Goal: Find contact information: Find contact information

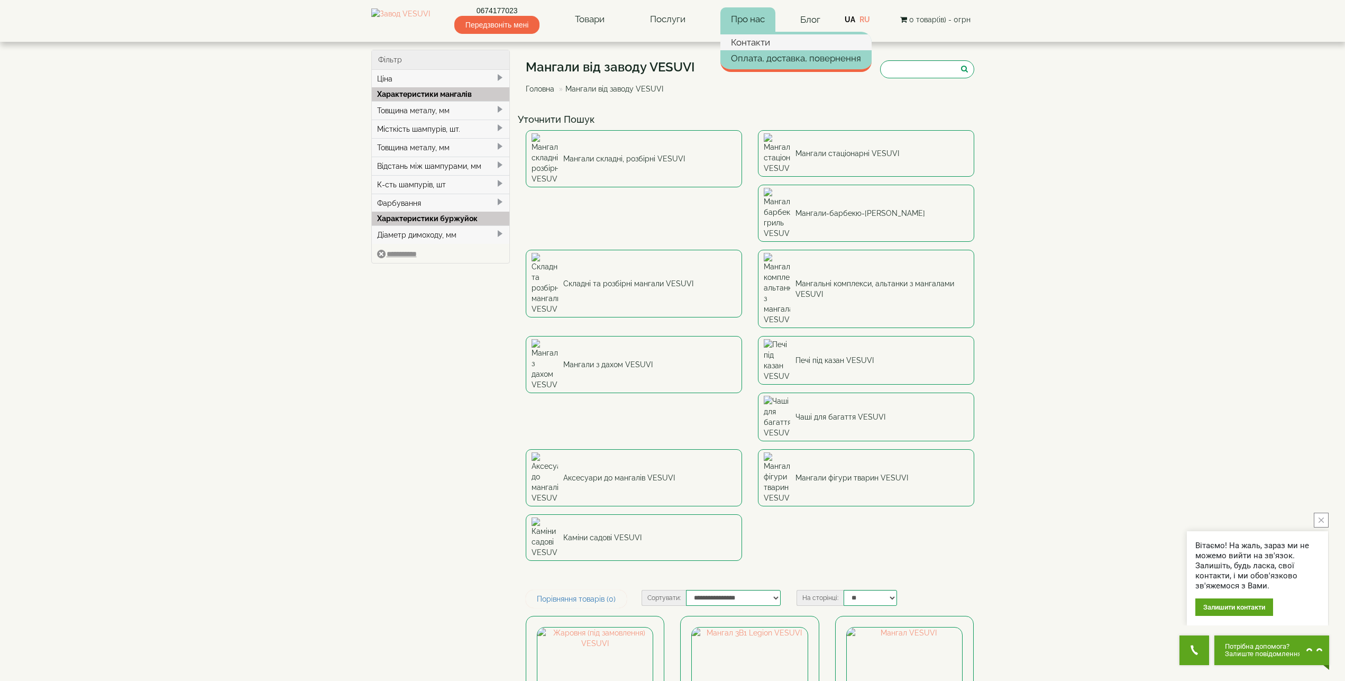
click at [774, 46] on link "Контакти" at bounding box center [795, 42] width 151 height 16
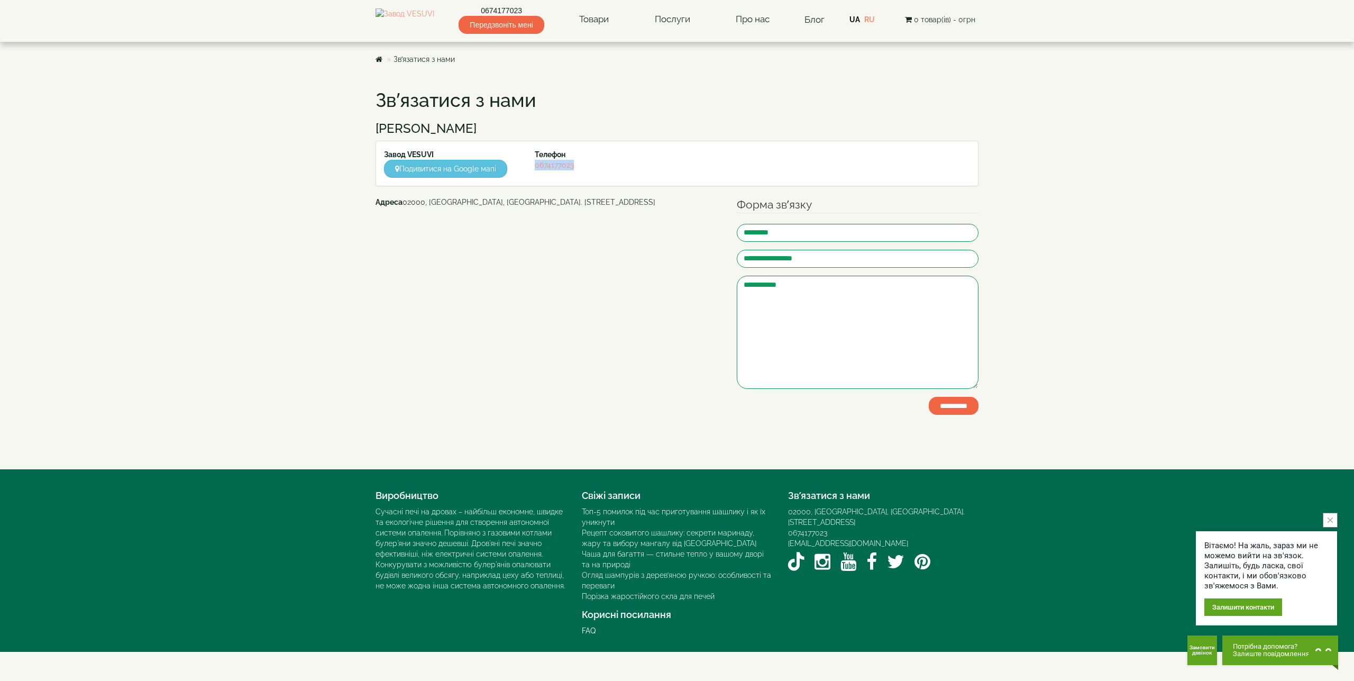
drag, startPoint x: 576, startPoint y: 161, endPoint x: 534, endPoint y: 169, distance: 42.5
click at [534, 169] on div "Телефон [PHONE_NUMBER]" at bounding box center [602, 159] width 151 height 21
copy link "0674177023"
click at [1223, 208] on body "Магазин Булер'яни VESUVI Мангали від заводу VESUVI Печі для лазні та сауни VESU…" at bounding box center [677, 326] width 1354 height 652
click at [818, 18] on link "Блог" at bounding box center [814, 19] width 20 height 11
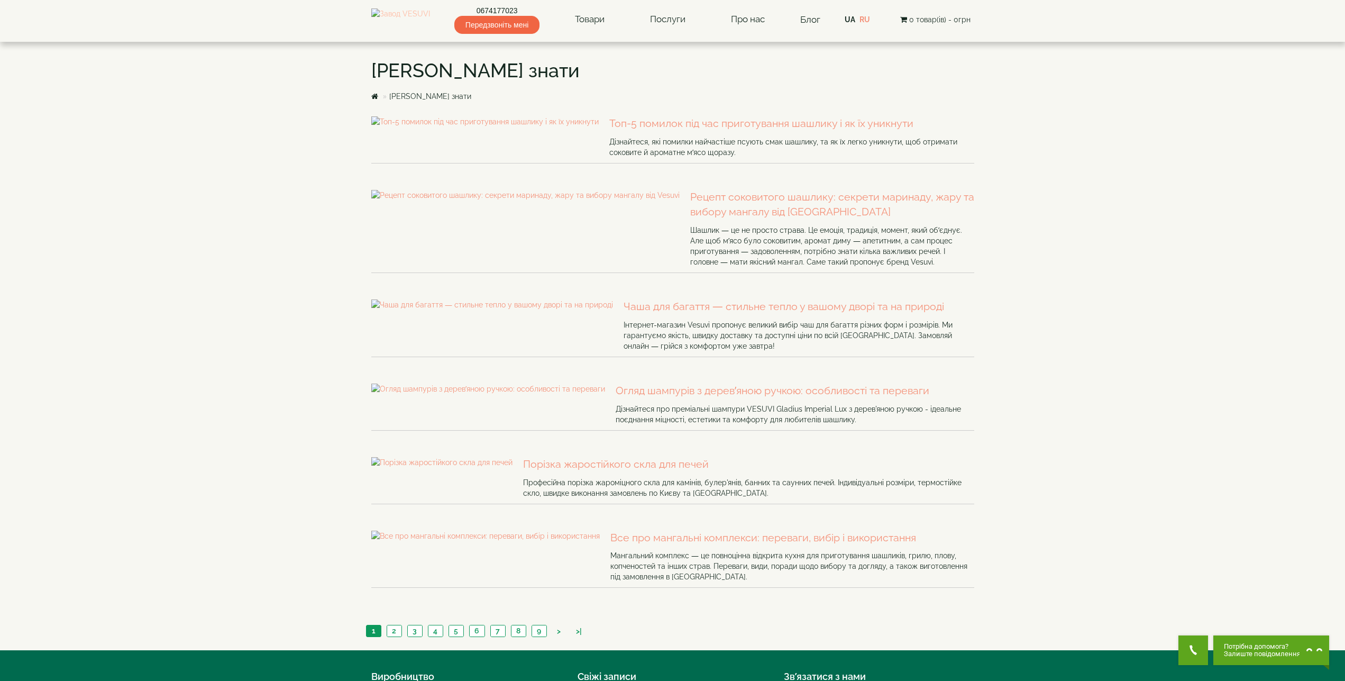
click at [413, 26] on img at bounding box center [400, 19] width 59 height 22
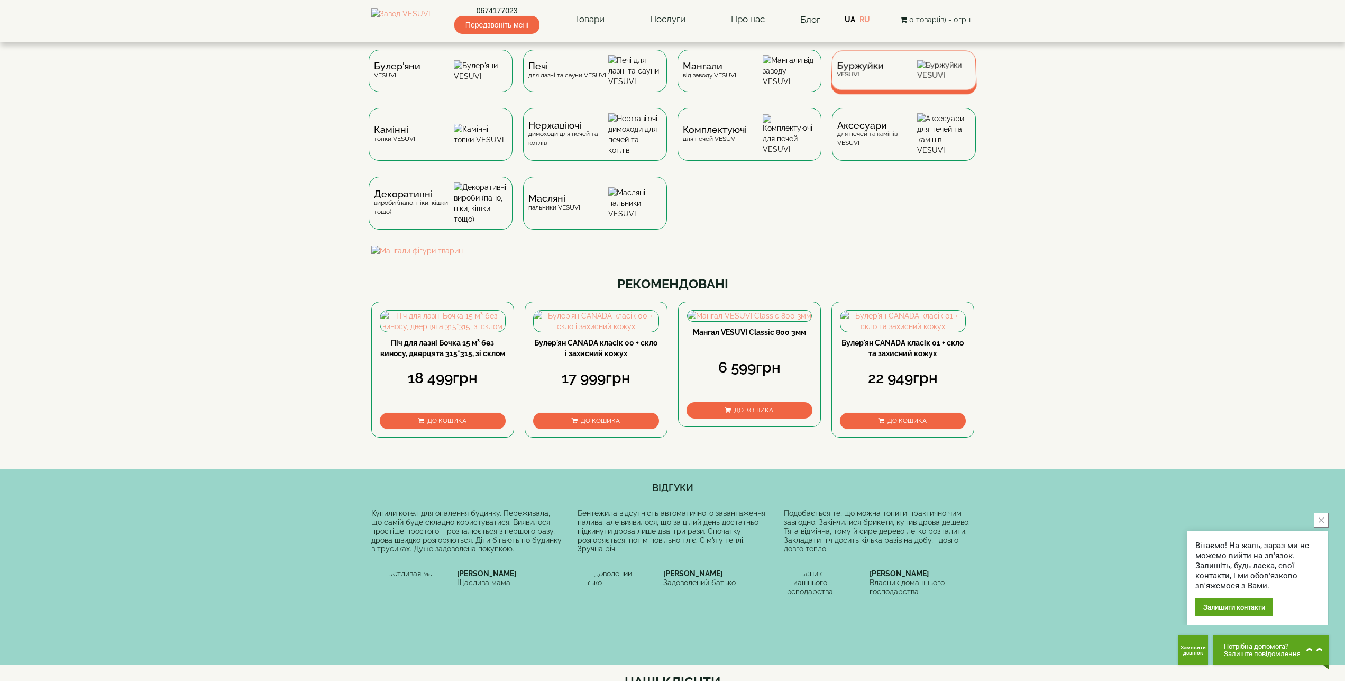
click at [876, 70] on span "Буржуйки" at bounding box center [860, 66] width 47 height 8
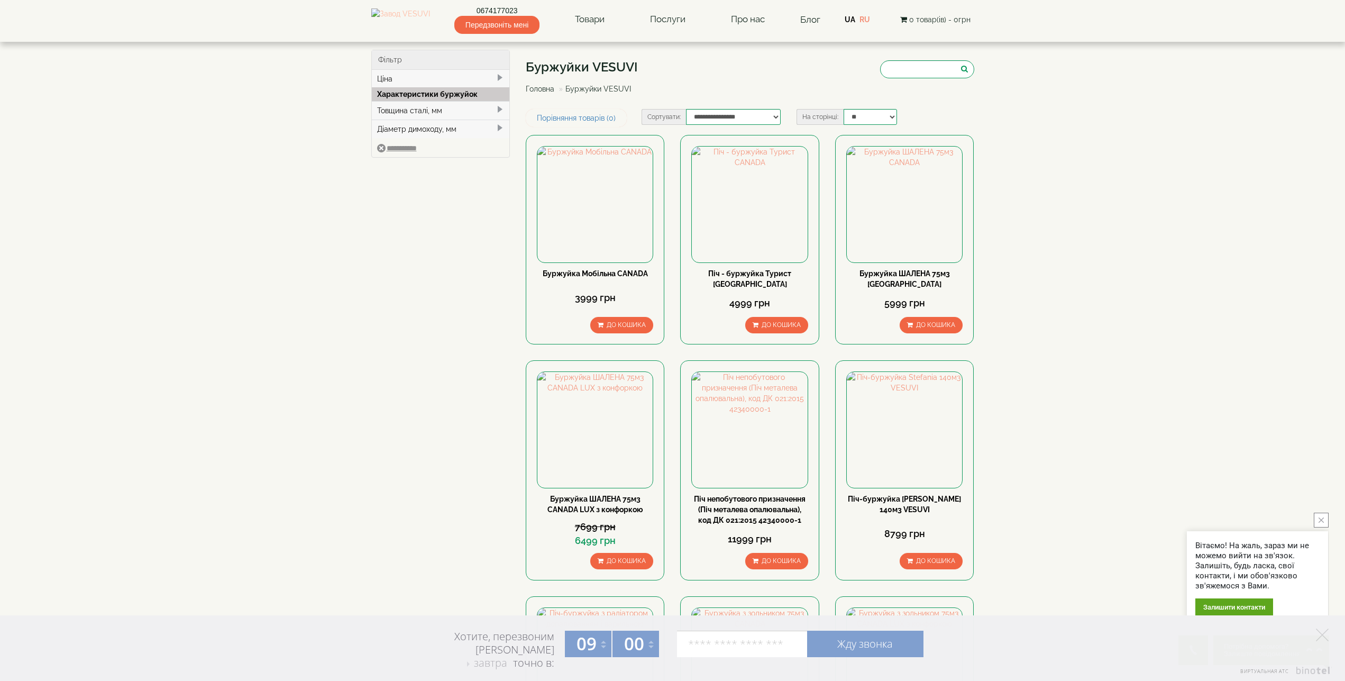
click at [416, 23] on img at bounding box center [400, 19] width 59 height 22
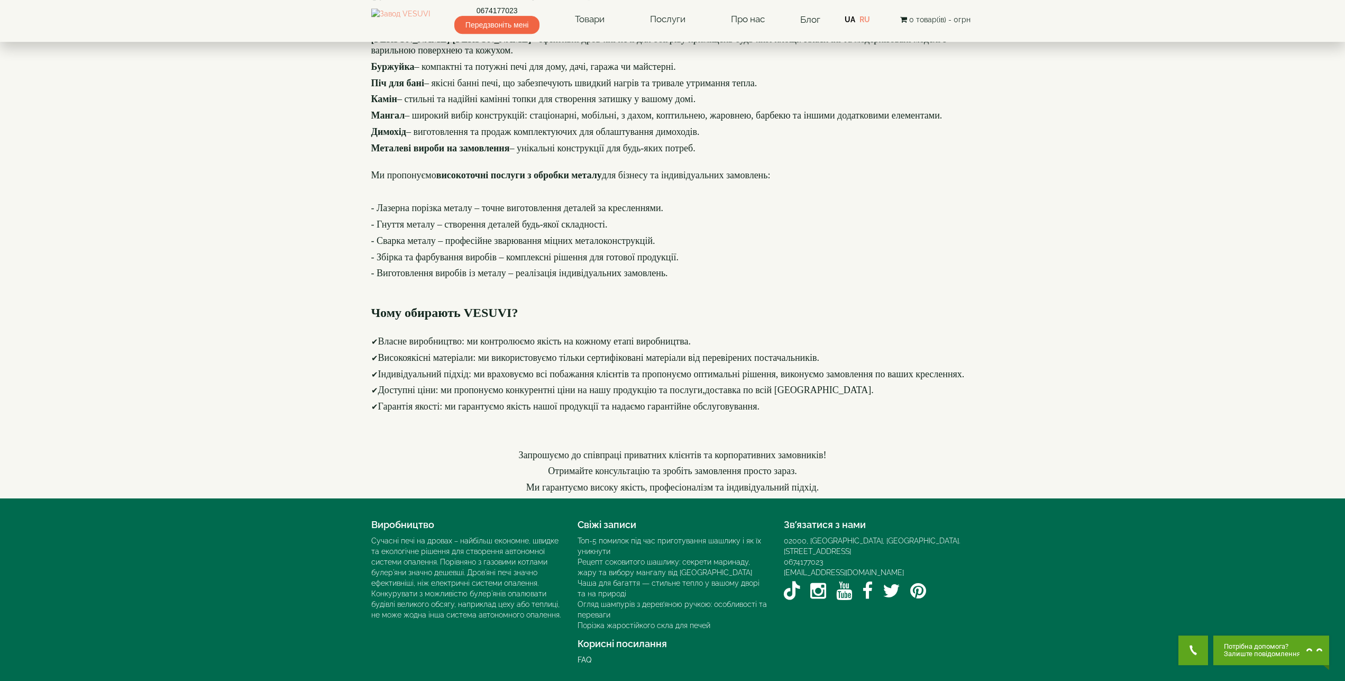
scroll to position [1267, 0]
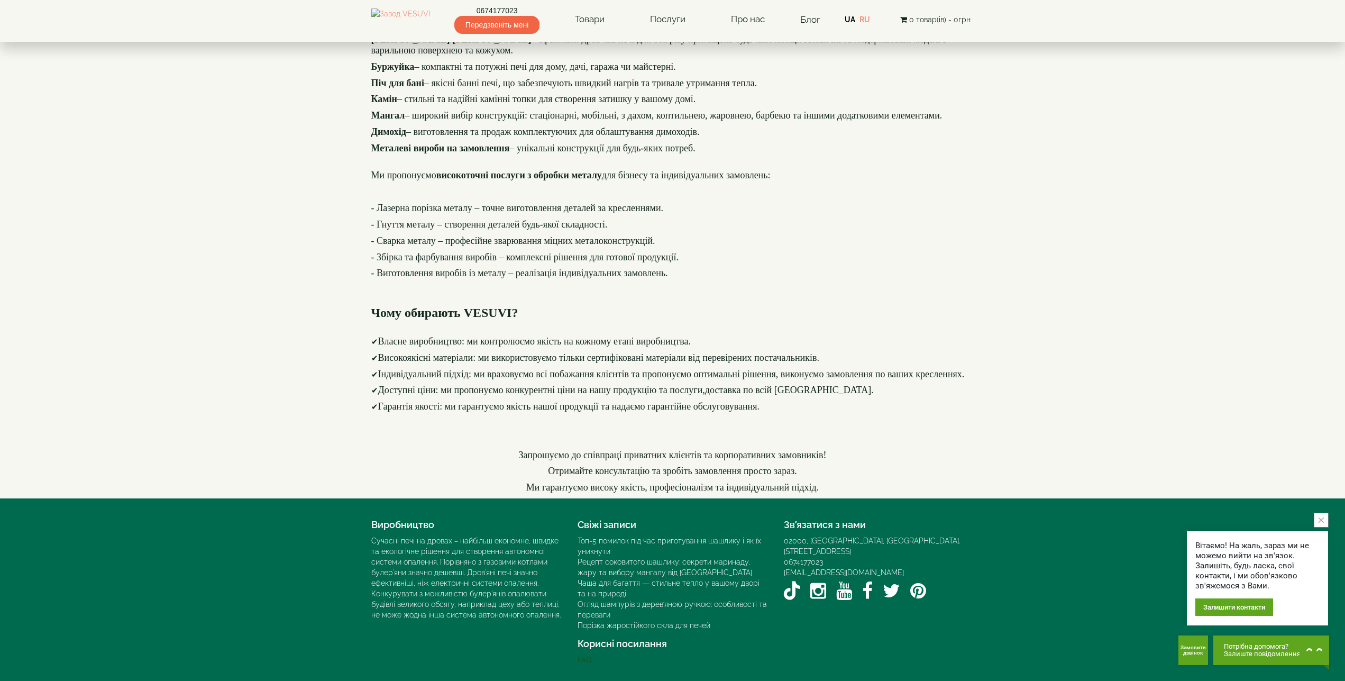
click at [584, 661] on link "FAQ" at bounding box center [585, 659] width 14 height 8
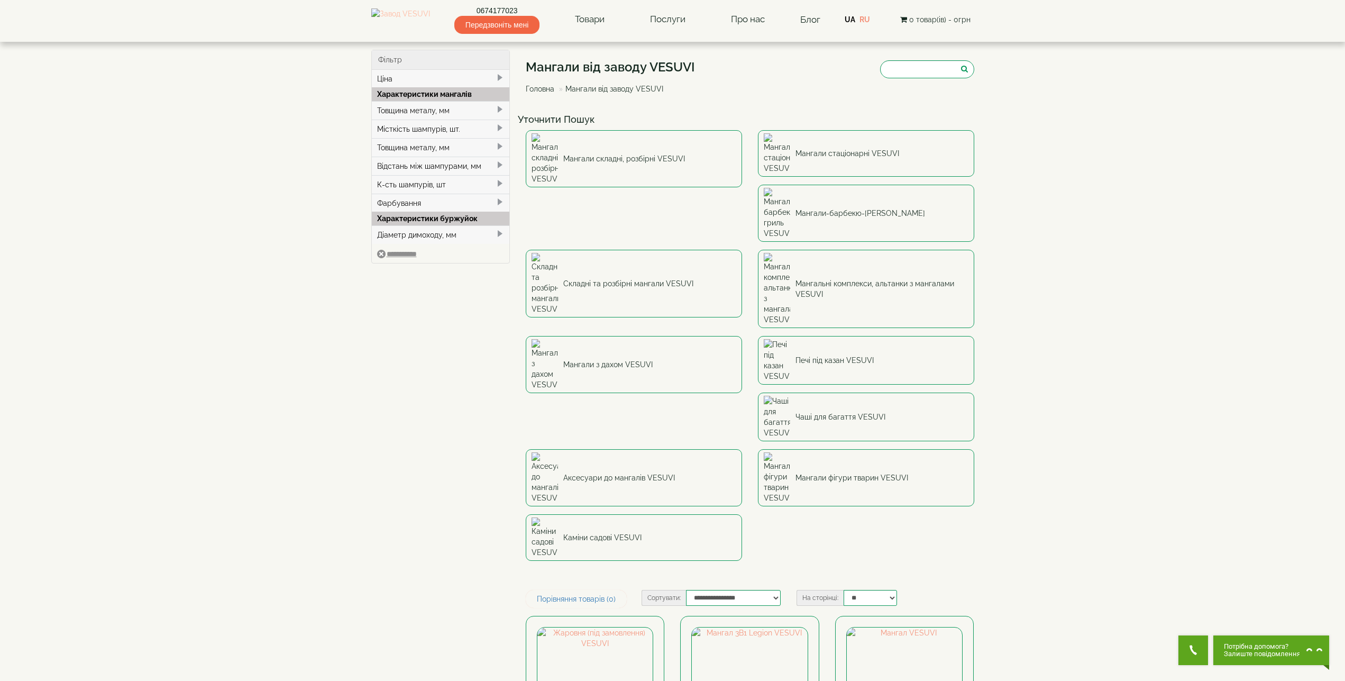
click at [397, 24] on img at bounding box center [400, 19] width 59 height 22
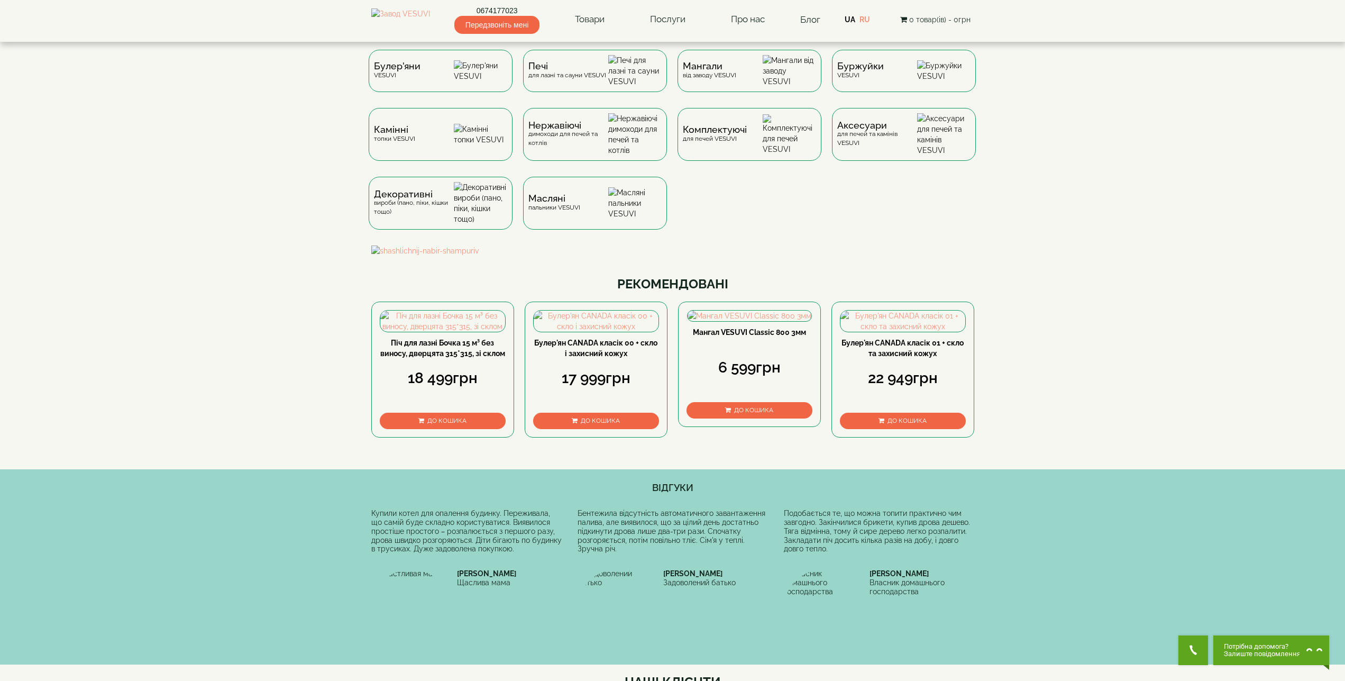
click at [519, 12] on link "0674177023" at bounding box center [496, 10] width 85 height 11
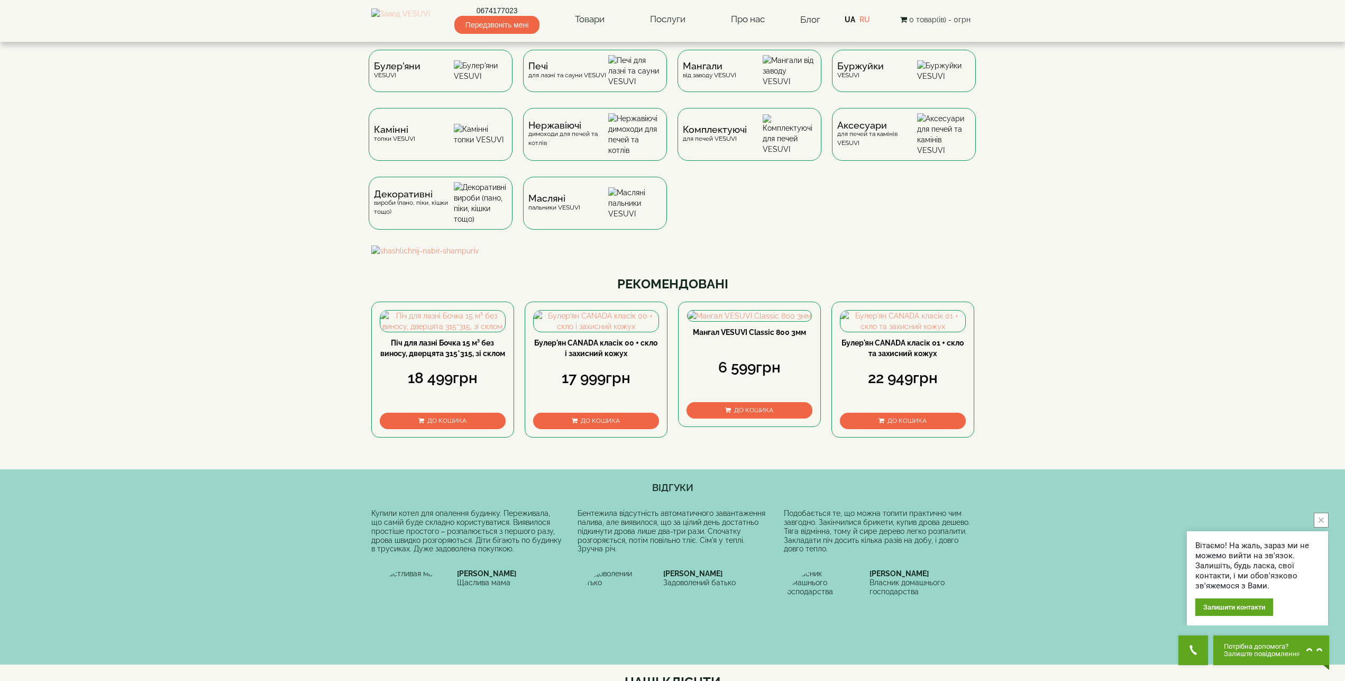
click at [395, 22] on img at bounding box center [400, 19] width 59 height 22
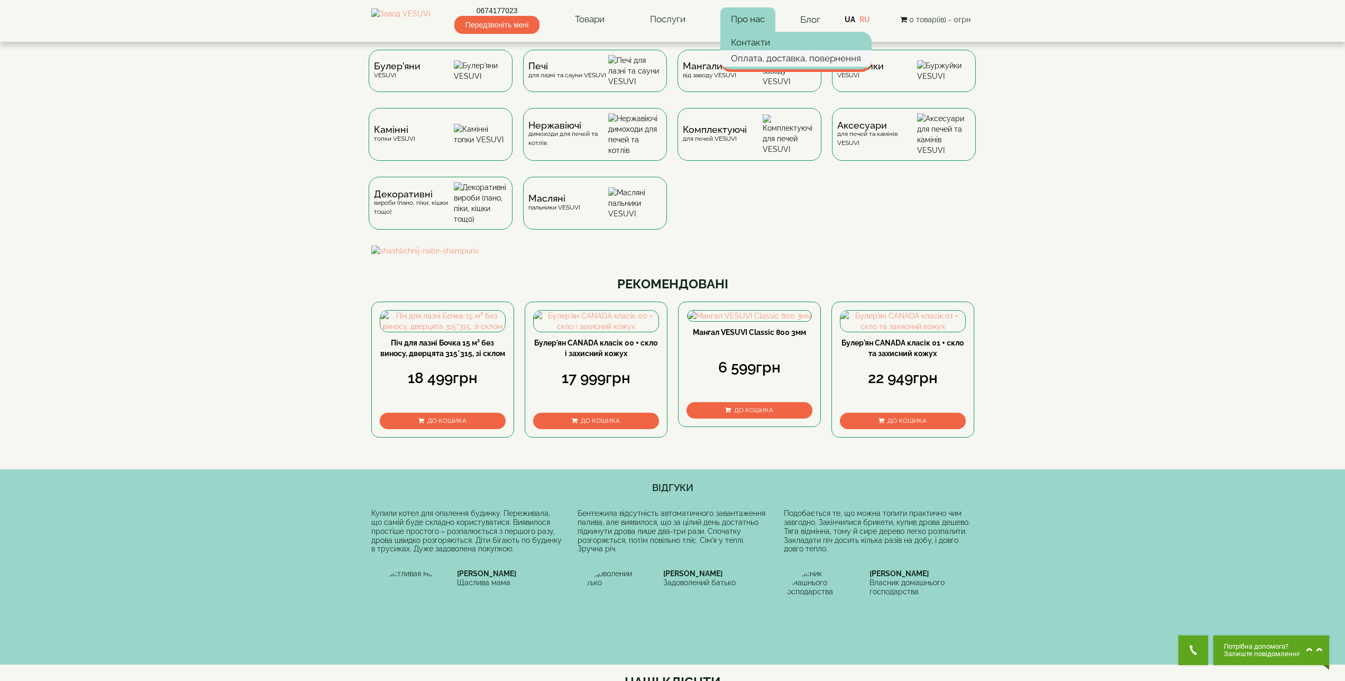
click at [781, 58] on link "Оплата, доставка, повернення" at bounding box center [795, 58] width 151 height 16
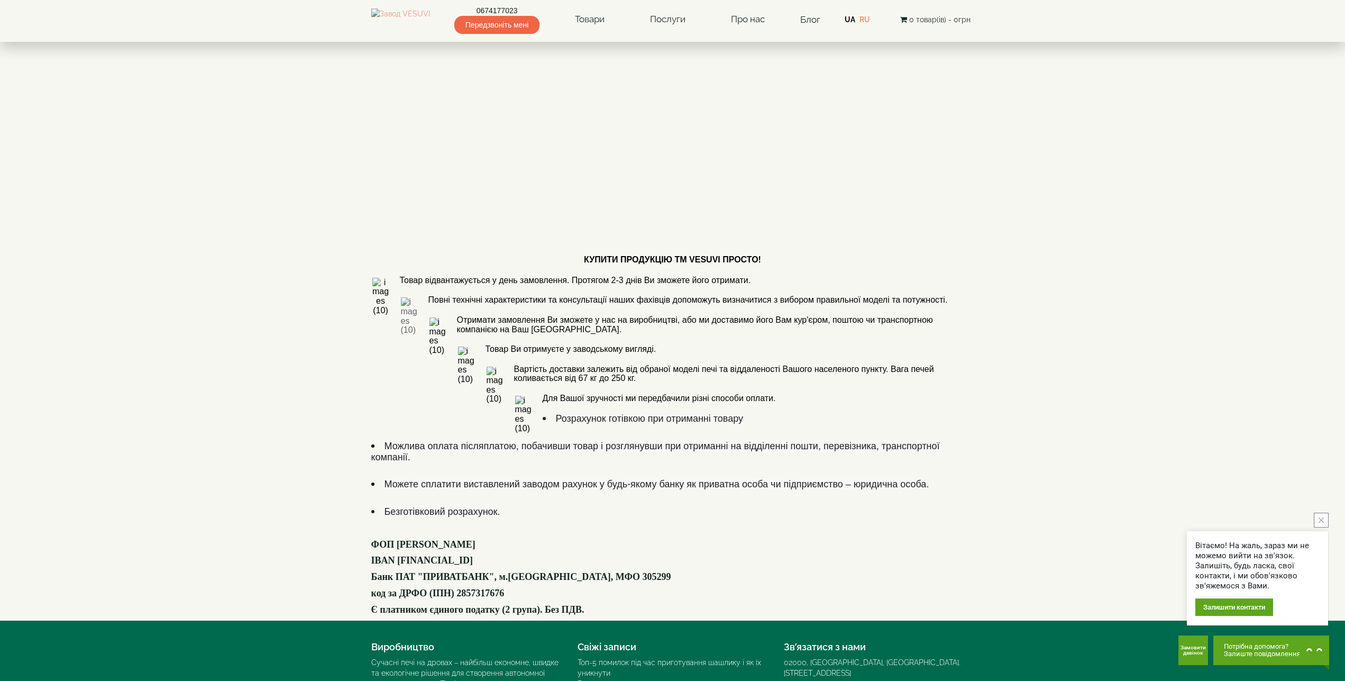
scroll to position [378, 0]
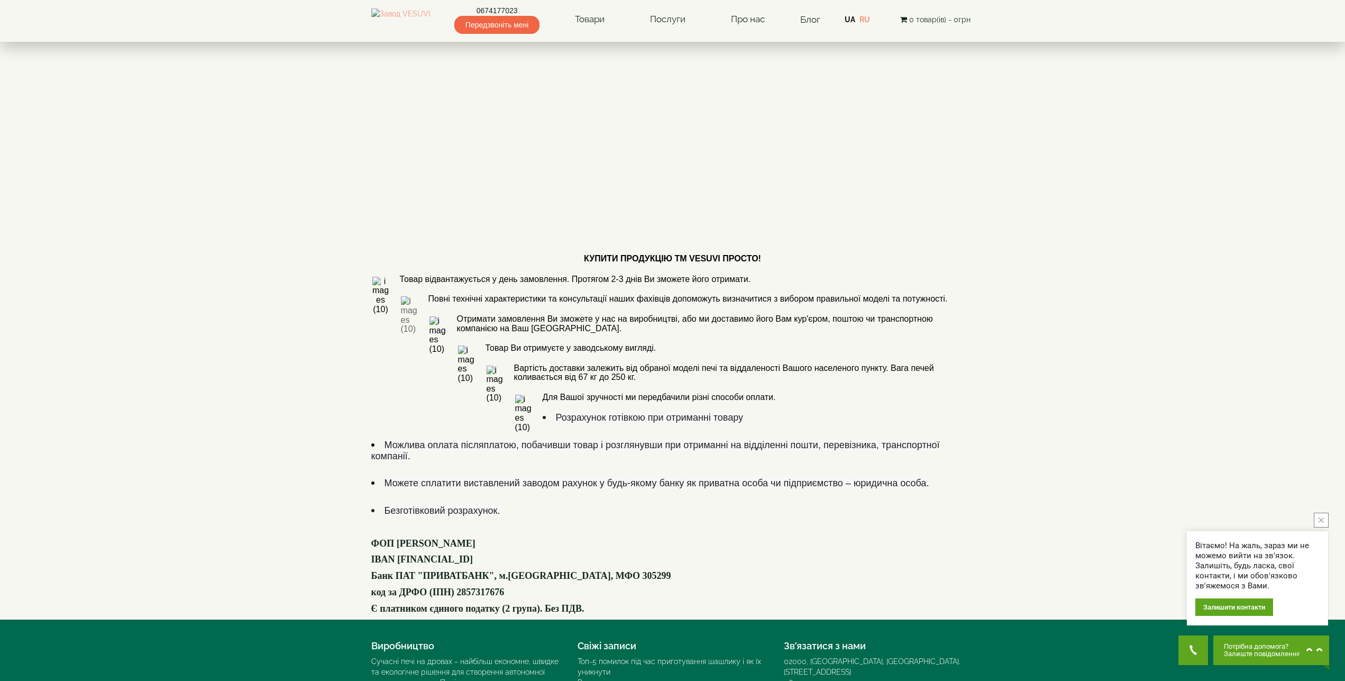
click at [1320, 520] on icon "close button" at bounding box center [1320, 519] width 5 height 5
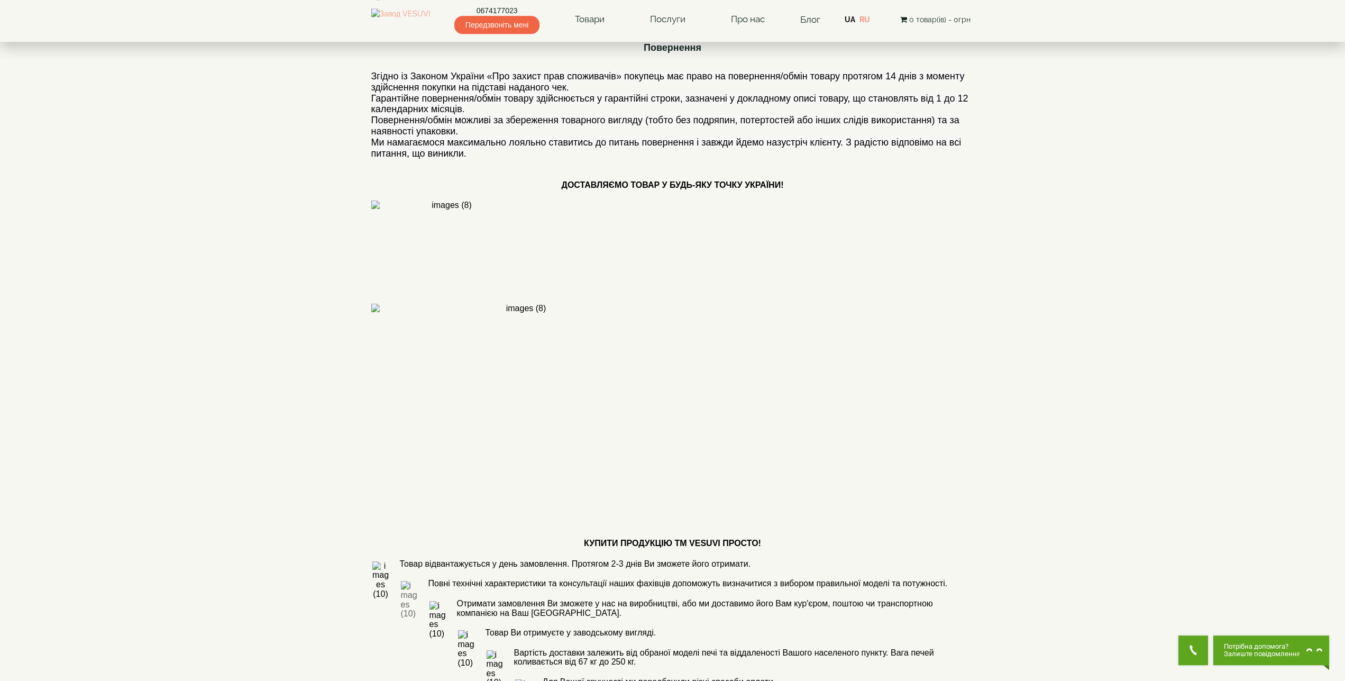
scroll to position [0, 0]
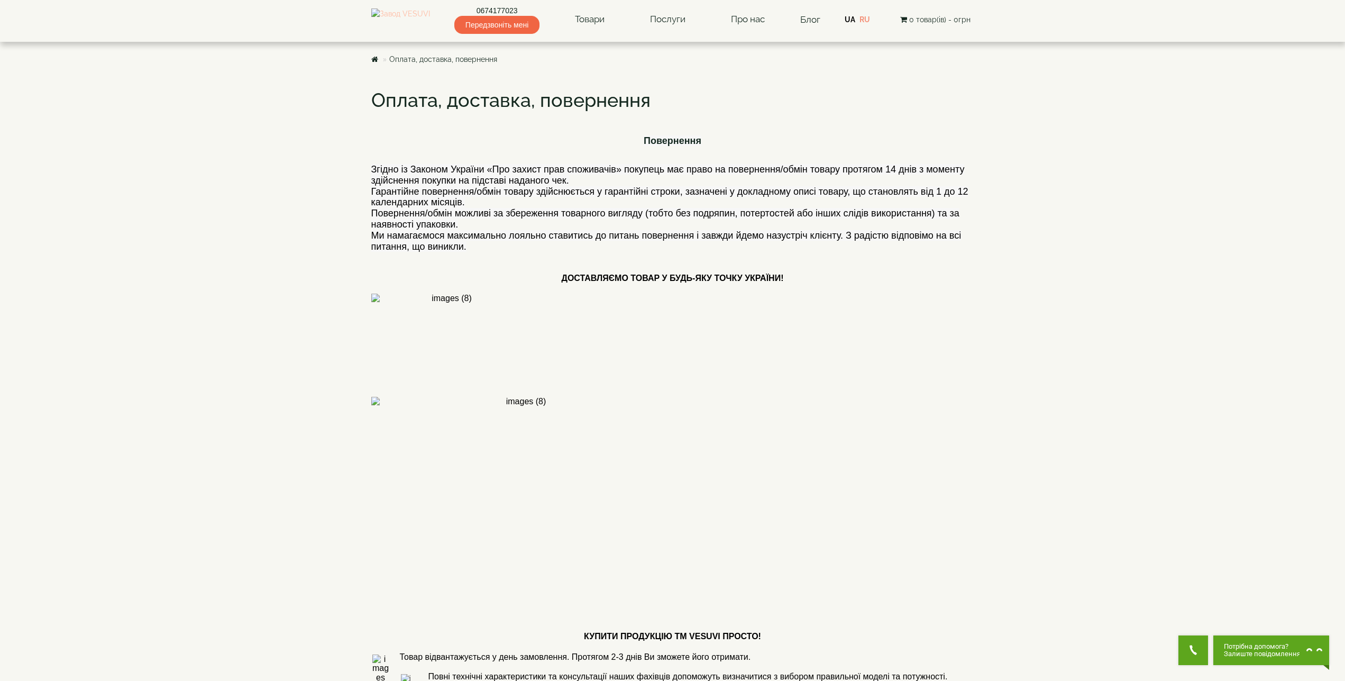
click at [405, 20] on img at bounding box center [400, 19] width 59 height 22
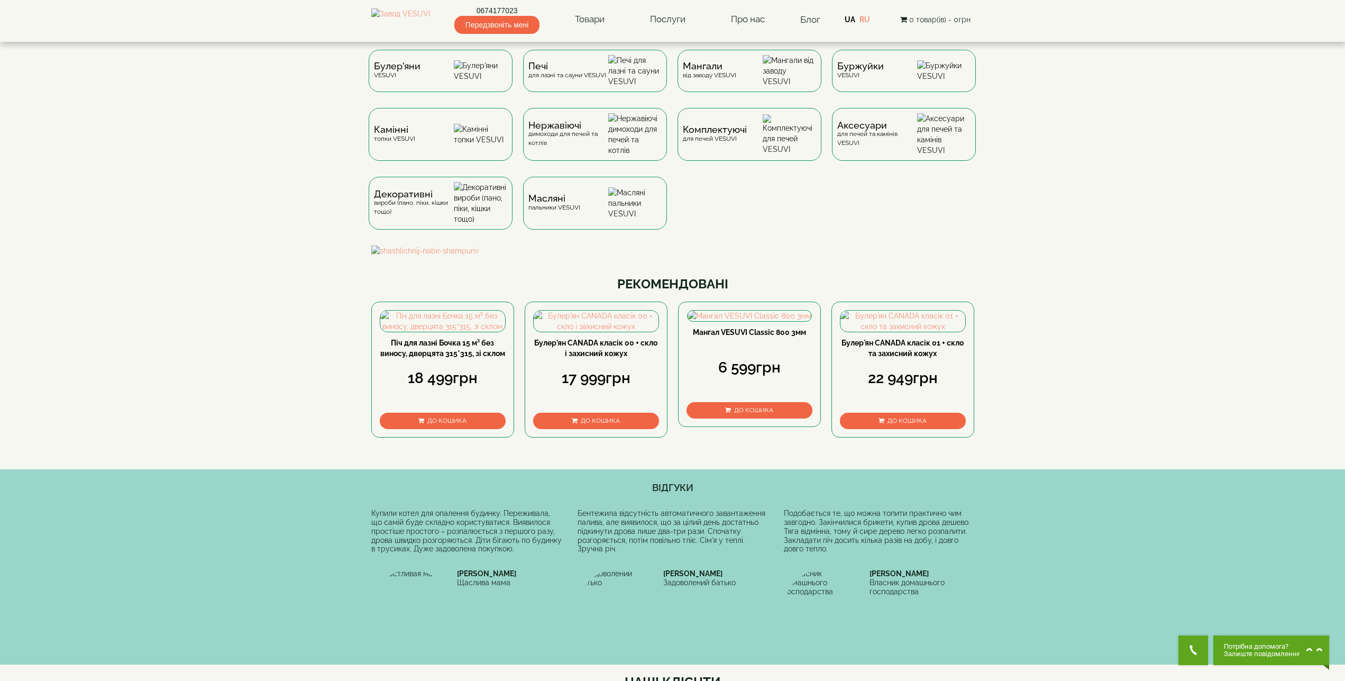
click at [501, 11] on link "0674177023" at bounding box center [496, 10] width 85 height 11
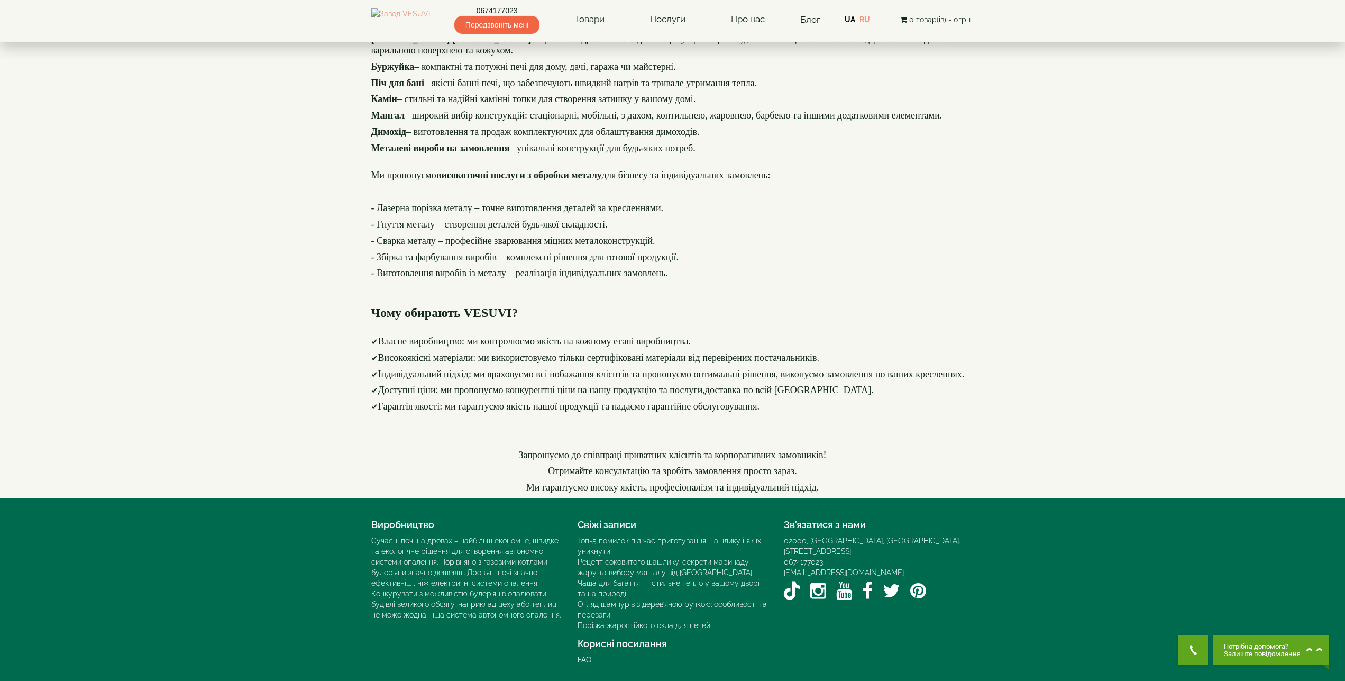
scroll to position [1267, 0]
drag, startPoint x: 891, startPoint y: 563, endPoint x: 800, endPoint y: 563, distance: 91.5
click at [800, 567] on div "[EMAIL_ADDRESS][DOMAIN_NAME]" at bounding box center [879, 572] width 190 height 11
copy link "[DOMAIN_NAME]"
click at [884, 567] on div "[EMAIL_ADDRESS][DOMAIN_NAME]" at bounding box center [879, 572] width 190 height 11
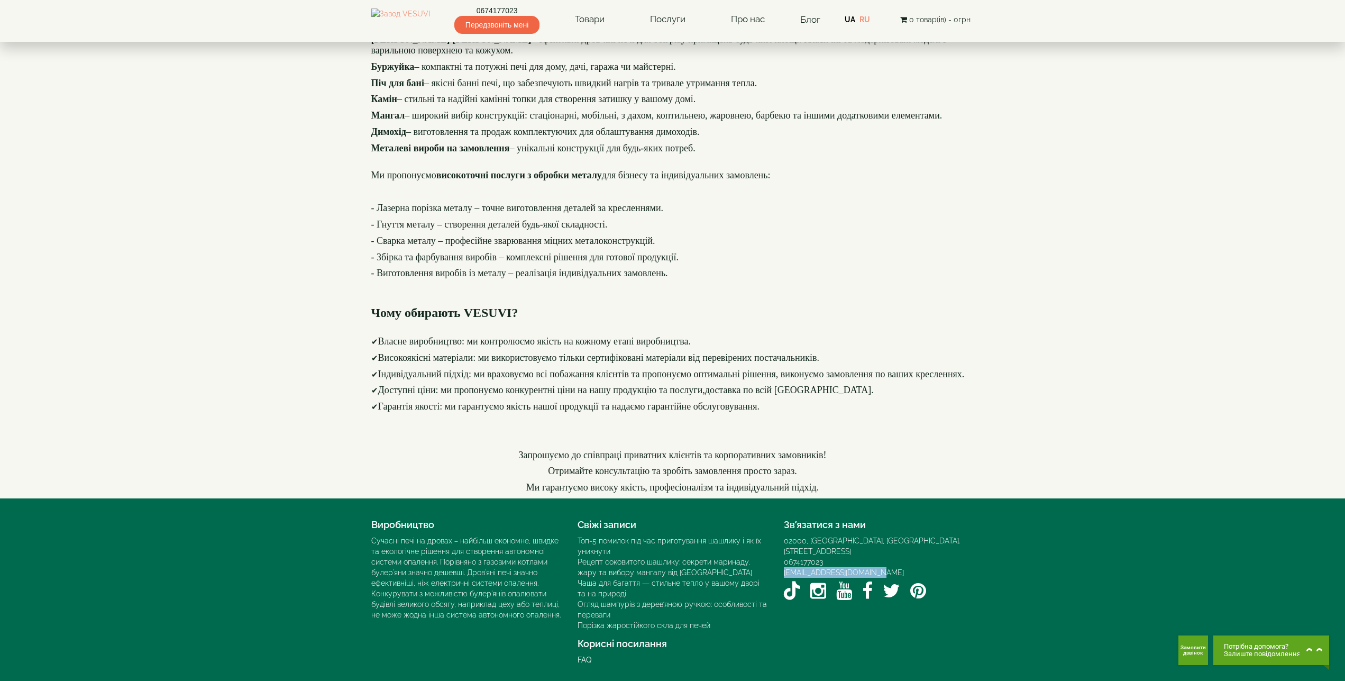
drag, startPoint x: 872, startPoint y: 561, endPoint x: 779, endPoint y: 557, distance: 92.6
click at [779, 557] on div "Зв’язатися з нами 02000, [GEOGRAPHIC_DATA], [GEOGRAPHIC_DATA]. [STREET_ADDRESS]…" at bounding box center [879, 559] width 206 height 90
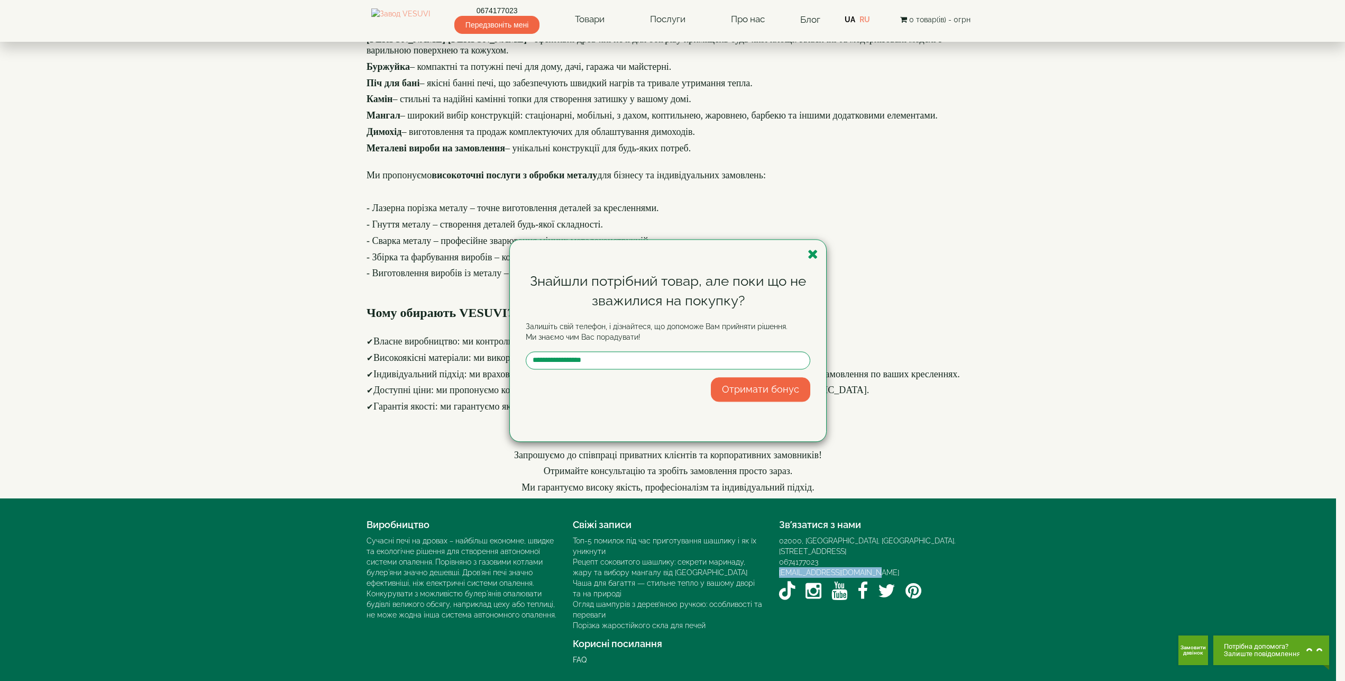
copy link "[EMAIL_ADDRESS][DOMAIN_NAME]"
